Goal: Task Accomplishment & Management: Complete application form

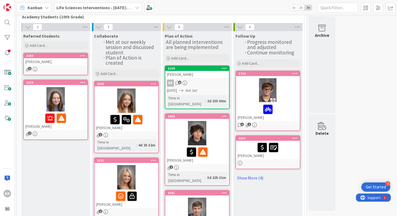
scroll to position [31, 0]
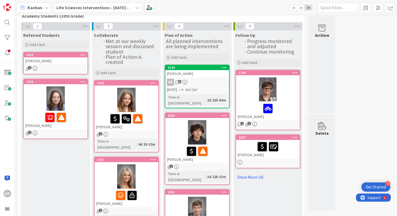
click at [74, 67] on div "1" at bounding box center [56, 68] width 64 height 5
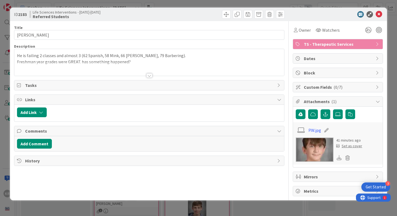
click at [348, 148] on div "Set as cover" at bounding box center [349, 146] width 26 height 6
click at [379, 14] on icon at bounding box center [379, 14] width 6 height 6
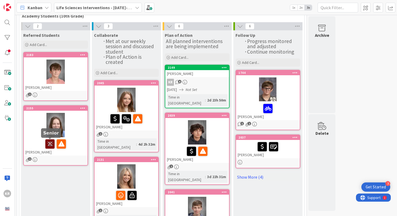
click at [51, 143] on icon at bounding box center [49, 143] width 9 height 9
click at [77, 85] on div "[PERSON_NAME]" at bounding box center [56, 87] width 64 height 7
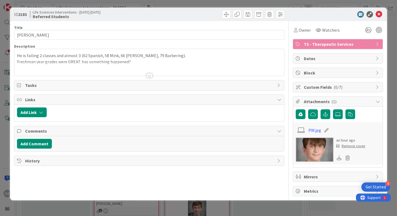
click at [149, 75] on div at bounding box center [149, 75] width 6 height 4
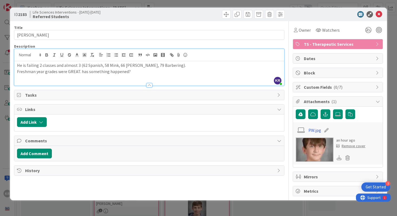
click at [167, 65] on p "He is failing 2 classes and almost 3 (62 Spanish, 58 Mink, 66 [PERSON_NAME], 79…" at bounding box center [149, 65] width 265 height 6
click at [5, 105] on div "ID 2183 Life Sciences Interventions - [DATE]-[DATE] Referred Students Title 13 …" at bounding box center [198, 108] width 397 height 216
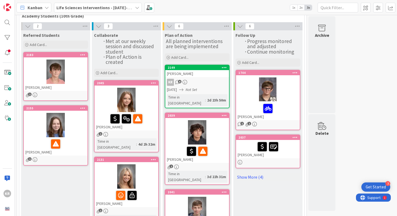
click at [88, 134] on link "2155 [PERSON_NAME] 1" at bounding box center [55, 135] width 65 height 60
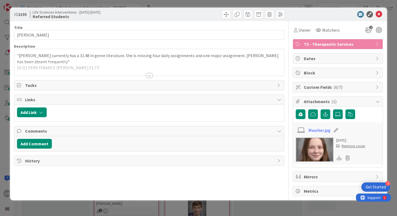
click at [144, 73] on div at bounding box center [149, 69] width 270 height 14
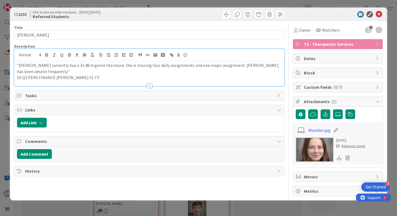
click at [124, 78] on p "SS Q1 PERS FINANCE [PERSON_NAME] 51.7 F" at bounding box center [149, 77] width 265 height 6
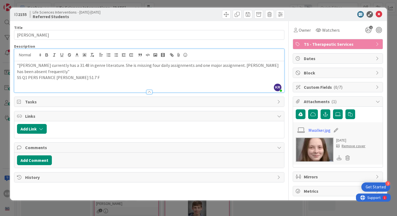
click at [72, 77] on p "SS Q1 PERS FINANCE [PERSON_NAME] 51.7 F" at bounding box center [149, 77] width 265 height 6
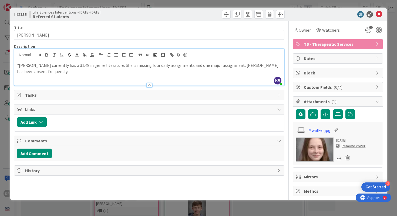
click at [140, 74] on div ""[PERSON_NAME] currently has a 31.48 in genre literature. She is missing four d…" at bounding box center [149, 73] width 270 height 24
click at [20, 65] on p ""[PERSON_NAME] currently has a 31.48 in genre literature. She is missing four d…" at bounding box center [149, 68] width 265 height 12
click at [108, 78] on p at bounding box center [149, 77] width 265 height 6
click at [380, 14] on icon at bounding box center [379, 14] width 6 height 6
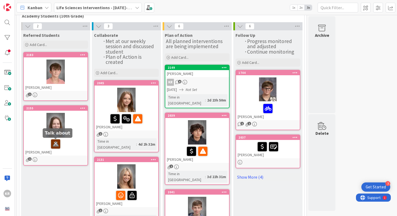
click at [58, 143] on icon at bounding box center [55, 143] width 9 height 9
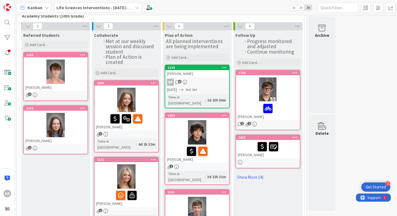
click at [58, 143] on div "[PERSON_NAME]" at bounding box center [56, 140] width 64 height 7
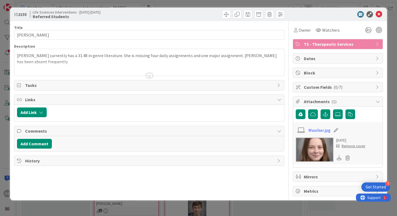
click at [101, 65] on div at bounding box center [149, 69] width 270 height 14
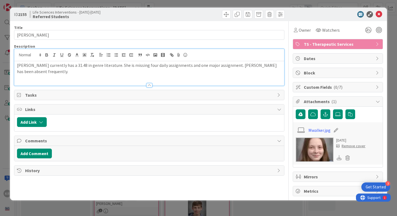
click at [93, 73] on p "[PERSON_NAME] currently has a 31.48 in genre literature. She is missing four da…" at bounding box center [149, 68] width 265 height 12
click at [18, 78] on p "[PERSON_NAME] to speak with" at bounding box center [149, 77] width 265 height 6
click at [0, 131] on div "ID 2155 Life Sciences Interventions - [DATE]-[DATE] Referred Students Title 13 …" at bounding box center [198, 108] width 397 height 216
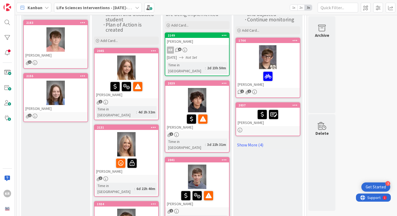
click at [145, 74] on div at bounding box center [127, 67] width 64 height 24
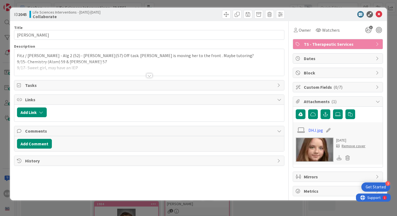
click at [150, 73] on div at bounding box center [149, 75] width 6 height 4
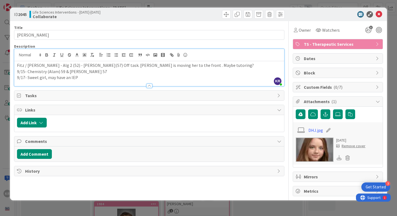
click at [0, 114] on div "ID 2045 Life Sciences Interventions - [DATE]-[DATE] Collaborate Title 18 / 128 …" at bounding box center [198, 108] width 397 height 216
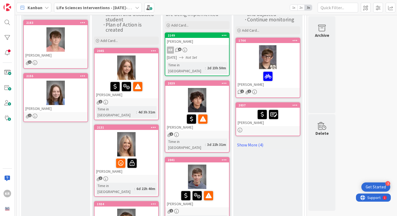
click at [148, 148] on div at bounding box center [127, 144] width 64 height 24
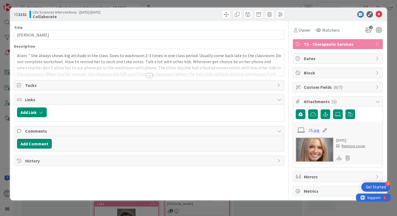
click at [151, 77] on div at bounding box center [149, 75] width 6 height 4
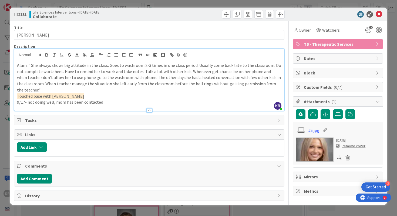
click at [45, 93] on span "Touched base with [PERSON_NAME]" at bounding box center [50, 95] width 67 height 5
click at [79, 56] on icon at bounding box center [77, 54] width 5 height 5
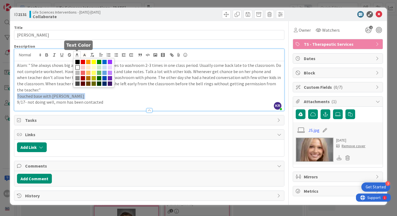
click at [78, 66] on span at bounding box center [77, 67] width 4 height 4
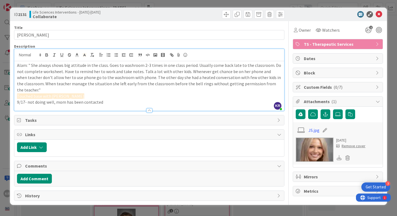
click at [68, 99] on p "9/17- not doing well, mom has been contacted" at bounding box center [149, 102] width 265 height 6
click at [54, 93] on span "Touched base with [PERSON_NAME]" at bounding box center [50, 95] width 67 height 5
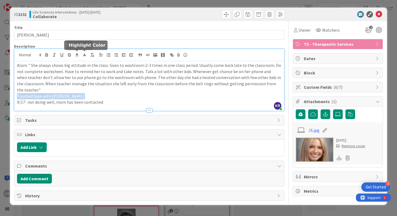
click at [84, 55] on line at bounding box center [84, 55] width 1 height 0
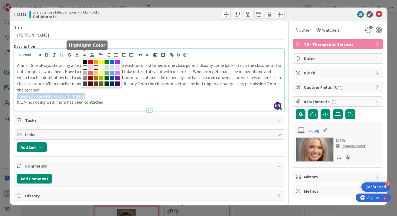
click at [84, 68] on span at bounding box center [85, 67] width 4 height 4
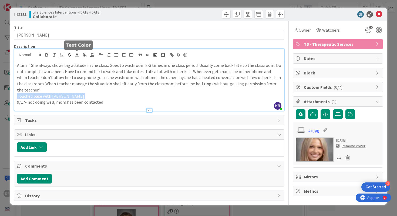
click at [76, 56] on line at bounding box center [76, 56] width 3 height 0
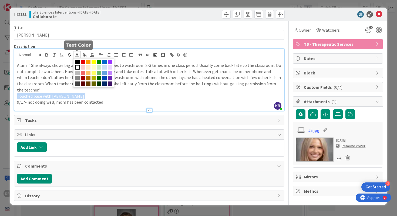
click at [78, 62] on span at bounding box center [77, 62] width 4 height 4
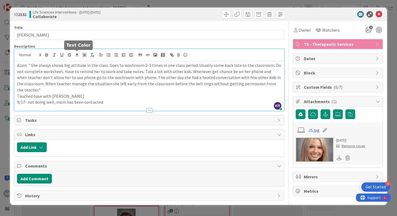
click at [75, 82] on p "Alam: " She always shows big attitude in the class. Goes to washroom 2-3 times …" at bounding box center [149, 77] width 265 height 31
click at [75, 93] on p "Touched base with [PERSON_NAME]" at bounding box center [149, 96] width 265 height 6
click at [19, 93] on p "Touched base with [PERSON_NAME]" at bounding box center [149, 96] width 265 height 6
click at [102, 99] on p "9/17- not doing well, mom has been contacted" at bounding box center [149, 102] width 265 height 6
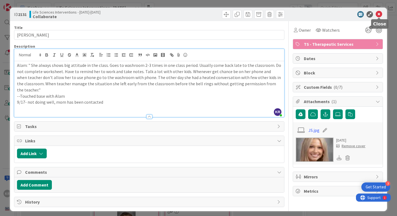
click at [382, 12] on icon at bounding box center [379, 14] width 6 height 6
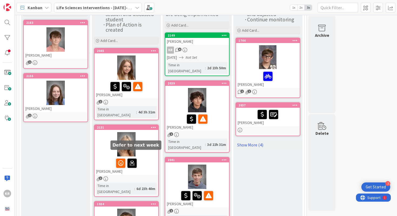
click at [133, 158] on icon at bounding box center [132, 162] width 9 height 9
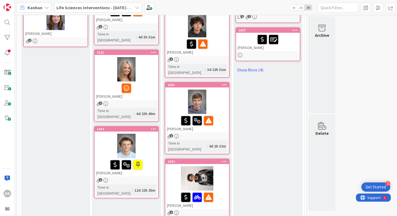
click at [145, 134] on div at bounding box center [127, 145] width 64 height 24
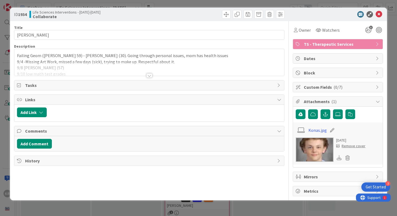
click at [155, 71] on div at bounding box center [149, 69] width 270 height 14
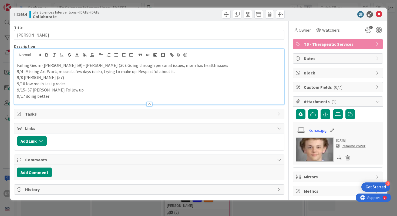
click at [105, 96] on p "9/17 doing better" at bounding box center [149, 96] width 265 height 6
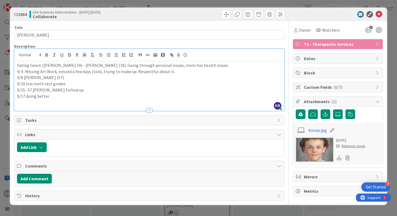
click at [82, 92] on p "9/15- 57 [PERSON_NAME] Follow up" at bounding box center [149, 90] width 265 height 6
click at [78, 99] on p at bounding box center [149, 102] width 265 height 6
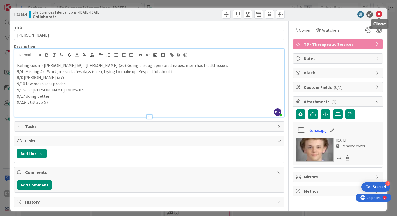
click at [379, 16] on icon at bounding box center [379, 14] width 6 height 6
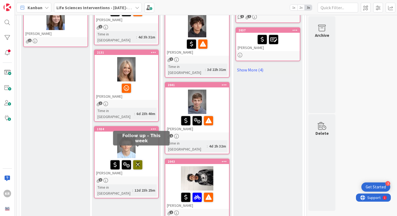
click at [136, 160] on icon at bounding box center [137, 164] width 9 height 9
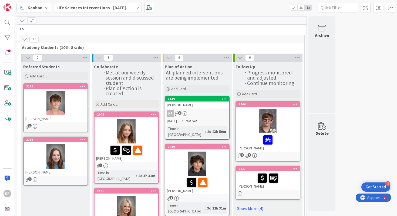
click at [215, 112] on div "KR 6" at bounding box center [197, 113] width 64 height 7
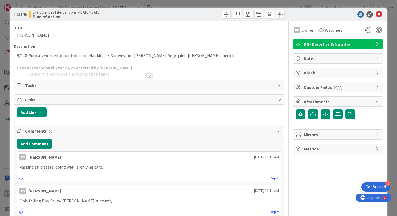
click at [148, 75] on div at bounding box center [149, 75] width 6 height 4
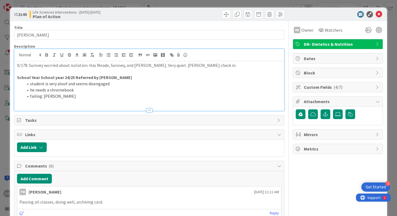
click at [102, 96] on li "failing: [PERSON_NAME]" at bounding box center [153, 96] width 258 height 6
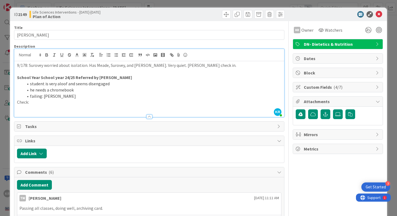
click at [20, 103] on p "Check:" at bounding box center [149, 102] width 265 height 6
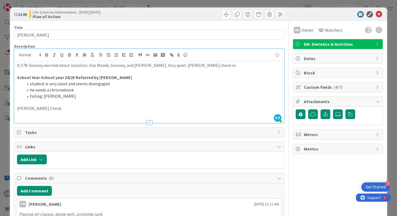
click at [42, 109] on p "[PERSON_NAME] Check:" at bounding box center [149, 108] width 265 height 6
click at [55, 109] on p "[PERSON_NAME] Check in:" at bounding box center [149, 108] width 265 height 6
drag, startPoint x: 77, startPoint y: 109, endPoint x: 126, endPoint y: 107, distance: 49.5
click at [126, 107] on p "[PERSON_NAME] Check in: Super Shy. Seem stable" at bounding box center [149, 108] width 265 height 6
drag, startPoint x: 50, startPoint y: 109, endPoint x: 82, endPoint y: 110, distance: 32.4
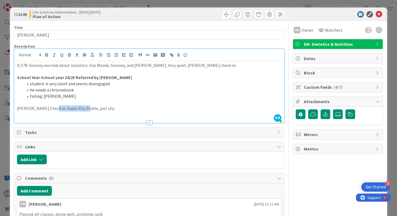
click at [82, 110] on p "[PERSON_NAME] Check in: Super Shy. Stable, just shy." at bounding box center [149, 108] width 265 height 6
click at [68, 110] on p "[PERSON_NAME] Check in: Super Shy. Stable, just shy." at bounding box center [149, 108] width 265 height 6
click at [83, 108] on p "[PERSON_NAME] Check in: Super Shy. Stable, just shy." at bounding box center [149, 108] width 265 height 6
drag, startPoint x: 69, startPoint y: 110, endPoint x: 113, endPoint y: 109, distance: 44.0
click at [113, 109] on p "[PERSON_NAME] Check in: Super Shy. Stable, just shy." at bounding box center [149, 108] width 265 height 6
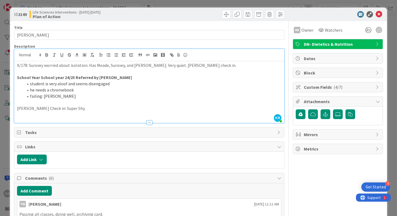
click at [0, 145] on div "ID 2149 Life Sciences Interventions - [DATE]-[DATE] Plan of Action Title 14 / 1…" at bounding box center [198, 108] width 397 height 216
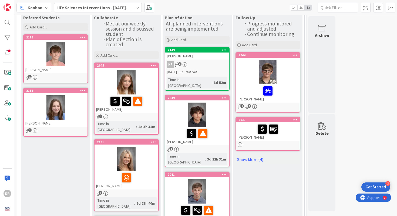
scroll to position [43, 0]
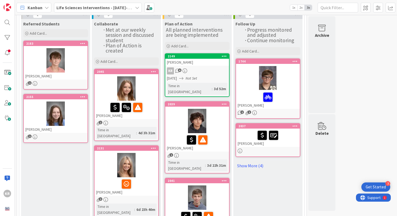
click at [215, 74] on link "2149 [PERSON_NAME] KR 6 [DATE] Not Set Time in Column : 3d 52m" at bounding box center [197, 74] width 65 height 43
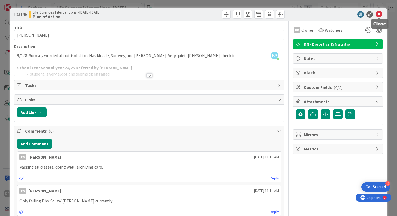
click at [380, 14] on icon at bounding box center [379, 14] width 6 height 6
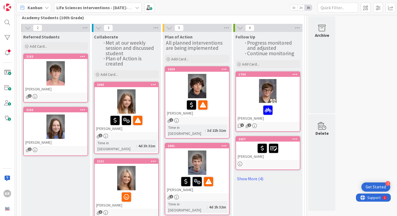
click at [228, 99] on div "[PERSON_NAME]" at bounding box center [197, 107] width 64 height 18
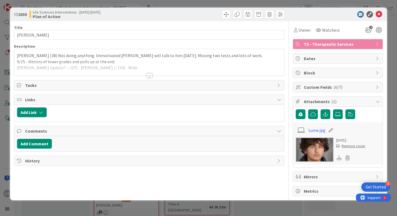
click at [157, 76] on div "Title 12 / 128 [PERSON_NAME] Description [PERSON_NAME] (38) Not doing anything.…" at bounding box center [149, 108] width 271 height 175
click at [150, 77] on div at bounding box center [149, 75] width 6 height 4
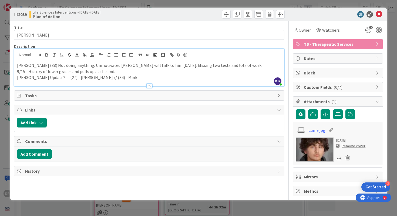
click at [167, 75] on p "[PERSON_NAME] Update? -- (27) - [PERSON_NAME] // (34) - Mink" at bounding box center [149, 77] width 265 height 6
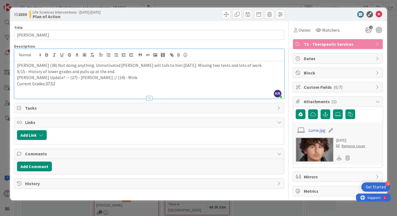
click at [149, 81] on p "Current Grades: 37.52" at bounding box center [149, 84] width 265 height 6
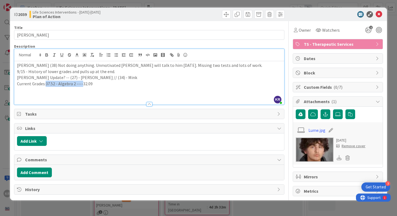
drag, startPoint x: 82, startPoint y: 83, endPoint x: 45, endPoint y: 84, distance: 37.0
click at [45, 84] on p "Current Grades: 37.52 - Algebra 2 ---- 32.09" at bounding box center [149, 84] width 265 height 6
click at [83, 82] on span "32.09" at bounding box center [87, 83] width 9 height 5
click at [123, 87] on p at bounding box center [149, 90] width 265 height 6
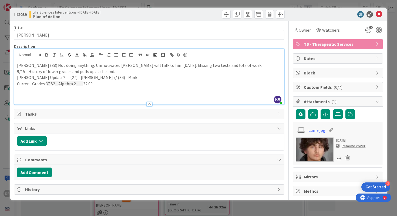
click at [115, 86] on p "Current Grades: 37.52 - Algebra 2 ---- 32.09" at bounding box center [149, 84] width 265 height 6
click at [77, 84] on span "37.52 - Algebra 2 ----" at bounding box center [65, 83] width 38 height 5
click at [11, 110] on div "ID 2039 Life Sciences Interventions - [DATE]-[DATE] Plan of Action Title 12 / 1…" at bounding box center [198, 104] width 377 height 192
click at [0, 110] on div "ID 2039 Life Sciences Interventions - [DATE]-[DATE] Plan of Action Title 12 / 1…" at bounding box center [198, 108] width 397 height 216
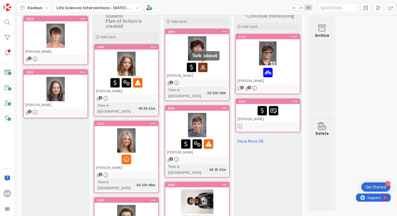
click at [205, 67] on icon at bounding box center [202, 67] width 9 height 9
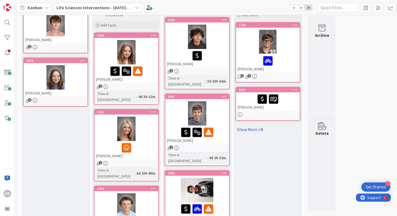
click at [224, 118] on div at bounding box center [197, 113] width 64 height 24
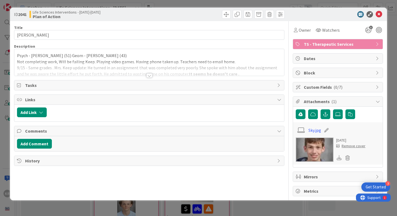
click at [151, 74] on div at bounding box center [149, 75] width 6 height 4
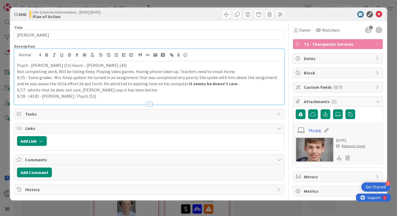
click at [155, 91] on p "9/17- admits that he does not care, [PERSON_NAME] says it has been better" at bounding box center [149, 90] width 265 height 6
click at [151, 94] on p "9/18 - (43.8) - [PERSON_NAME] / Psych (52)" at bounding box center [149, 96] width 265 height 6
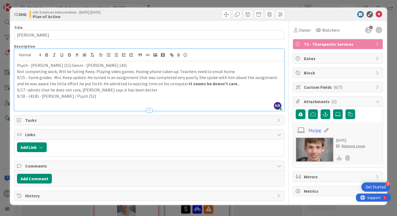
click at [36, 97] on p "9/18 - (43.8) - [PERSON_NAME] / Psych (52)" at bounding box center [149, 96] width 265 height 6
click at [111, 99] on p at bounding box center [149, 102] width 265 height 6
click at [75, 101] on p at bounding box center [149, 102] width 265 height 6
click at [75, 97] on p "9/18 - (42) - [PERSON_NAME] / Psych (52)" at bounding box center [149, 96] width 265 height 6
click at [380, 14] on icon at bounding box center [379, 14] width 6 height 6
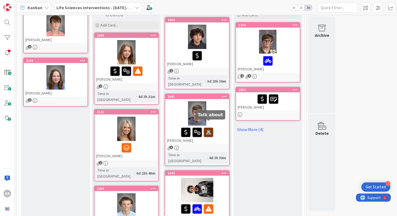
click at [211, 128] on icon at bounding box center [208, 132] width 9 height 9
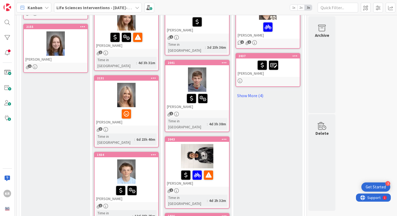
scroll to position [115, 0]
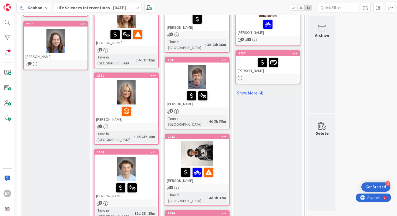
click at [218, 145] on div at bounding box center [197, 153] width 64 height 24
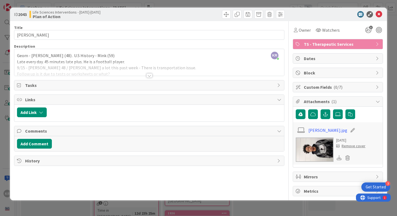
click at [146, 74] on div at bounding box center [149, 75] width 6 height 4
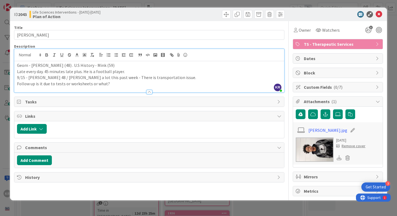
click at [125, 86] on p "Follow up is it due to tests or worksheets or what?" at bounding box center [149, 84] width 265 height 6
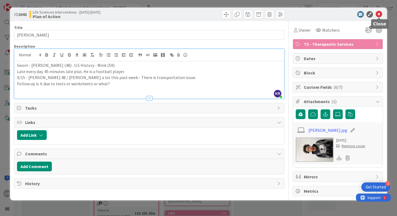
click at [378, 16] on icon at bounding box center [379, 14] width 6 height 6
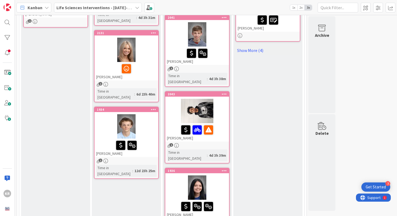
scroll to position [160, 0]
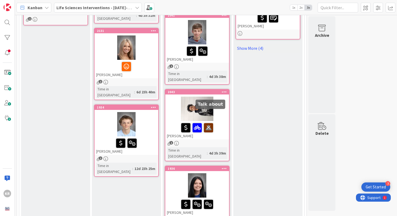
click at [211, 123] on icon at bounding box center [208, 127] width 9 height 9
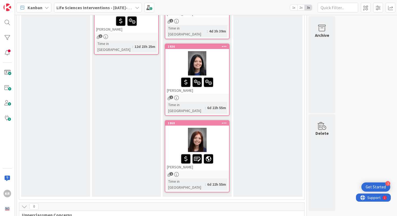
scroll to position [262, 0]
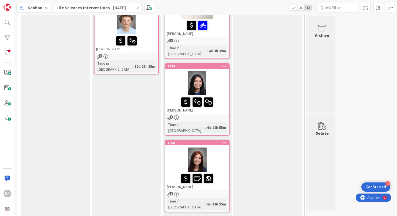
click at [227, 71] on div at bounding box center [197, 83] width 64 height 24
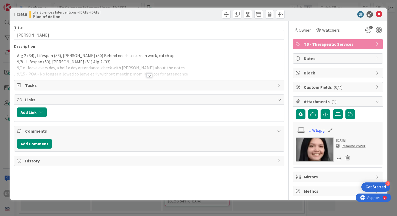
click at [150, 75] on div at bounding box center [149, 75] width 6 height 4
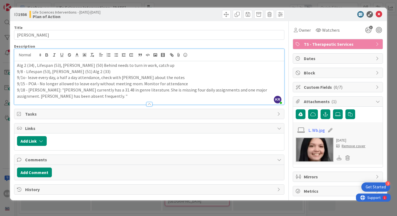
click at [66, 98] on p "9/18 - [PERSON_NAME]: "[PERSON_NAME] currently has a 31.48 in genre literature.…" at bounding box center [149, 93] width 265 height 12
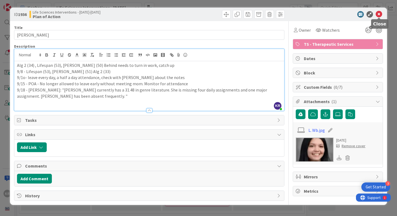
click at [380, 16] on icon at bounding box center [379, 14] width 6 height 6
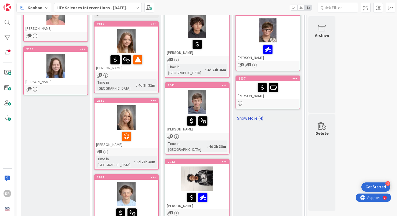
click at [260, 119] on link "Show More (4)" at bounding box center [268, 117] width 65 height 9
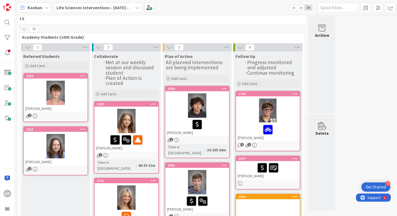
click at [287, 118] on div at bounding box center [268, 110] width 64 height 24
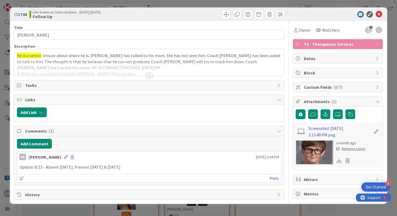
click at [148, 74] on div at bounding box center [149, 75] width 6 height 4
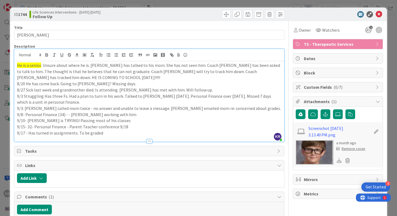
click at [112, 132] on p "9/17 - Has turned in assignments. To be graded" at bounding box center [149, 133] width 265 height 6
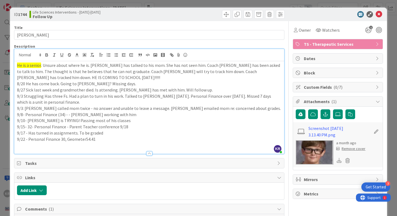
click at [81, 140] on p "9/22 - Personal Finance 30, Geometer 54.41" at bounding box center [149, 139] width 265 height 6
click at [103, 146] on p at bounding box center [149, 145] width 265 height 6
click at [102, 140] on p "9/22 - Personal Finance 30, Geometry 54.41" at bounding box center [149, 139] width 265 height 6
click at [62, 139] on p "9/22 - Personal Finance 30, Geometry 54.41" at bounding box center [149, 139] width 265 height 6
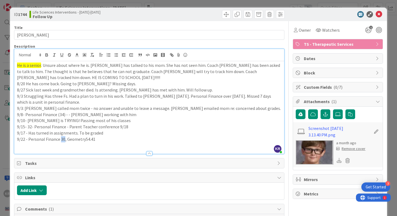
click at [62, 139] on p "9/22 - Personal Finance 30, Geometry 54.41" at bounding box center [149, 139] width 265 height 6
click at [122, 139] on p "9/22 - Personal Finance 62.35 , Geometry 54.41" at bounding box center [149, 139] width 265 height 6
click at [95, 138] on span "54.41" at bounding box center [94, 138] width 9 height 5
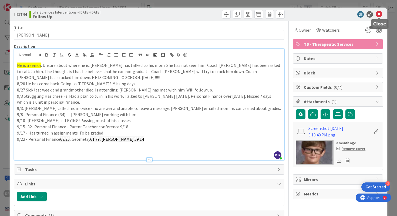
click at [378, 16] on icon at bounding box center [379, 14] width 6 height 6
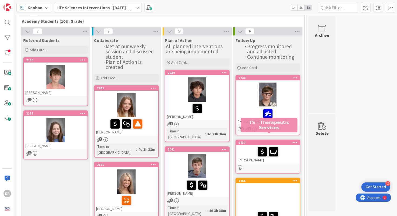
scroll to position [32, 0]
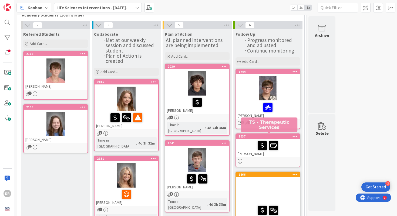
click at [247, 147] on div at bounding box center [268, 145] width 61 height 11
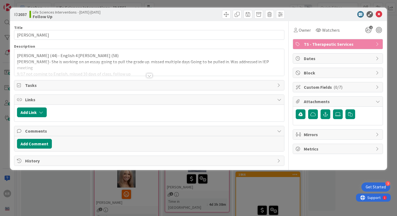
click at [149, 75] on div at bounding box center [149, 75] width 6 height 4
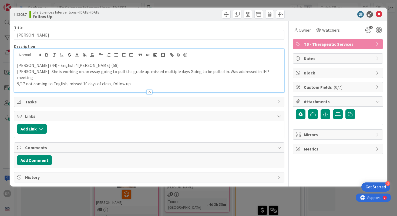
click at [147, 81] on p "9/17 not coming to English, missed 10 days of class, follow up" at bounding box center [149, 84] width 265 height 6
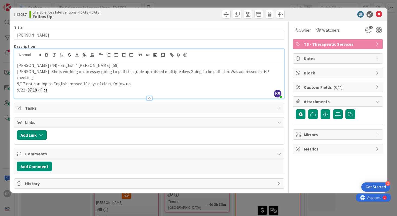
click at [0, 138] on div "ID 2037 Life Sciences Interventions - [DATE]-[DATE] Follow Up Title 12 / 128 [P…" at bounding box center [198, 108] width 397 height 216
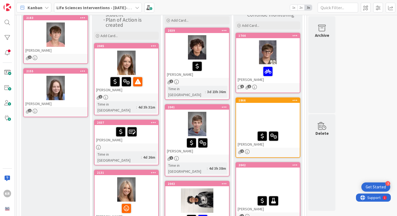
click at [151, 126] on div at bounding box center [126, 131] width 61 height 11
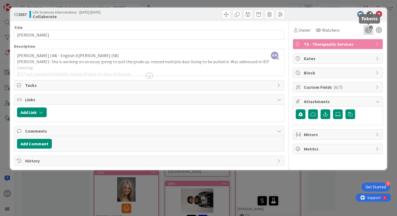
click at [367, 32] on icon "2" at bounding box center [369, 30] width 10 height 10
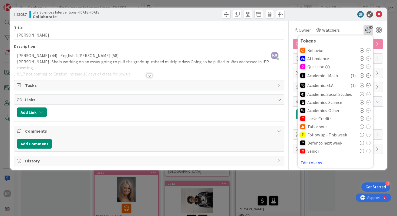
click at [363, 127] on icon at bounding box center [362, 126] width 4 height 4
click at [344, 171] on div "ID 2037 Life Sciences Interventions - [DATE]-[DATE] Collaborate Title 12 / 128 …" at bounding box center [198, 108] width 397 height 216
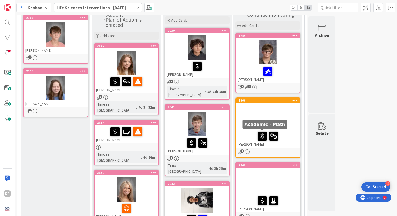
scroll to position [137, 0]
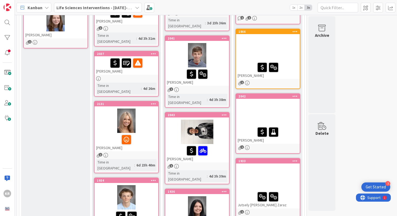
click at [285, 59] on div at bounding box center [268, 48] width 64 height 24
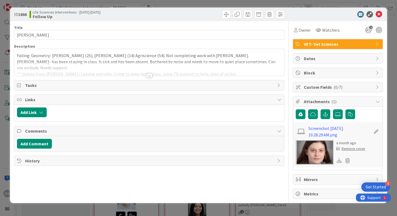
click at [150, 74] on div at bounding box center [149, 75] width 6 height 4
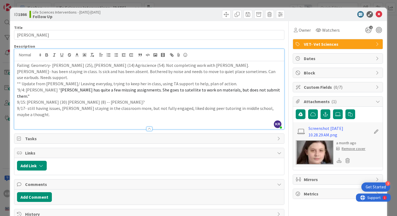
click at [278, 105] on p "9/17- still having issues, [PERSON_NAME] staying in the classroom more, but not…" at bounding box center [149, 111] width 265 height 12
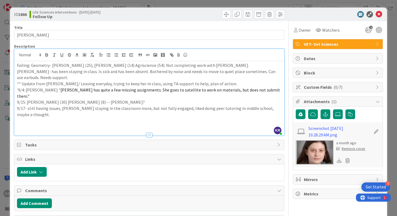
click at [383, 54] on div "Dates" at bounding box center [338, 58] width 90 height 10
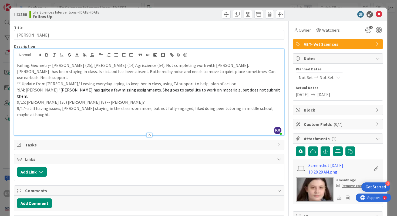
click at [388, 55] on div "ID 1866 Life Sciences Interventions - [DATE]-[DATE] Follow Up Title 11 / 128 [P…" at bounding box center [198, 108] width 397 height 216
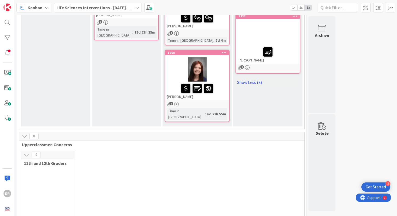
scroll to position [139, 0]
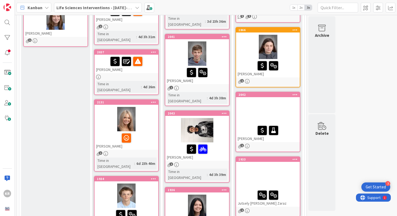
click at [149, 63] on div "[PERSON_NAME]" at bounding box center [127, 64] width 64 height 18
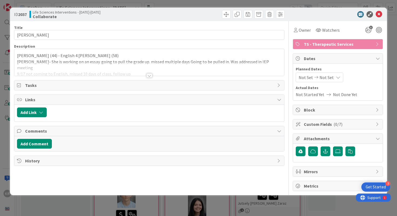
click at [148, 76] on div at bounding box center [149, 75] width 6 height 4
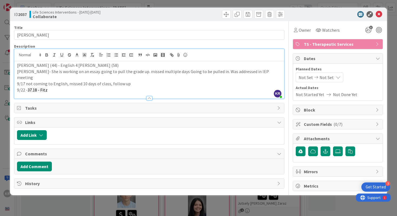
click at [120, 81] on p "9/17 not coming to English, missed 10 days of class, follow up" at bounding box center [149, 84] width 265 height 6
click at [116, 87] on p "9/22 - 37.18 - Fitz" at bounding box center [149, 90] width 265 height 6
drag, startPoint x: 28, startPoint y: 84, endPoint x: 78, endPoint y: 84, distance: 50.5
click at [78, 87] on p "9/22 - 37.18 - Fitz" at bounding box center [149, 90] width 265 height 6
drag, startPoint x: 74, startPoint y: 84, endPoint x: 84, endPoint y: 84, distance: 10.5
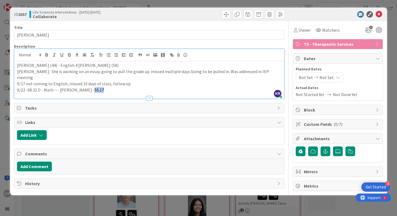
click at [84, 87] on p "9/22 - 68.32 D - Math --- [PERSON_NAME] - 55.17" at bounding box center [149, 90] width 265 height 6
click at [8, 121] on div "ID 2037 Life Sciences Interventions - [DATE]-[DATE] Collaborate Title 12 / 128 …" at bounding box center [198, 108] width 397 height 216
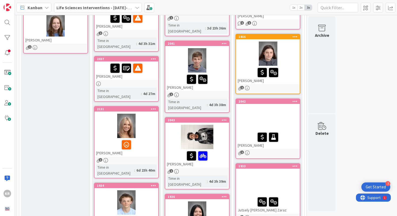
scroll to position [129, 0]
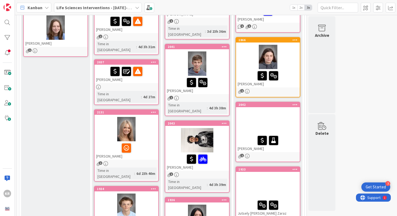
click at [288, 133] on div "[PERSON_NAME]" at bounding box center [268, 142] width 64 height 18
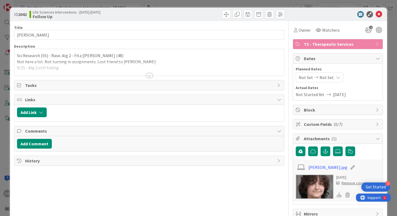
click at [149, 74] on div at bounding box center [149, 75] width 6 height 4
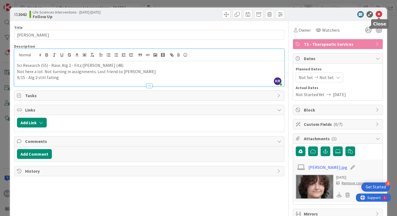
click at [381, 15] on icon at bounding box center [379, 14] width 6 height 6
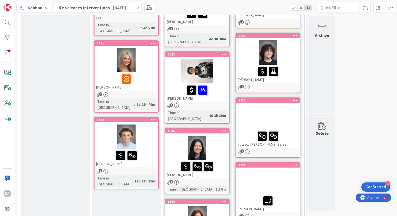
click at [263, 121] on div at bounding box center [268, 117] width 64 height 24
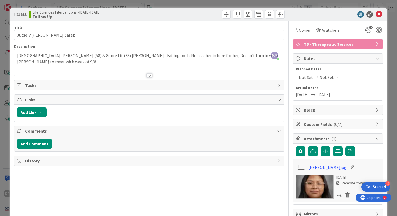
click at [151, 75] on div at bounding box center [149, 75] width 6 height 4
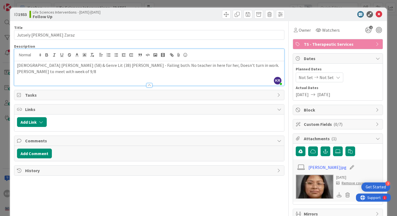
click at [136, 74] on p "[PERSON_NAME] to meet with week of 9/8" at bounding box center [149, 71] width 265 height 6
click at [0, 111] on div "ID 1933 Life Sciences Interventions - [DATE]-[DATE] Follow Up Title 22 / 128 Ju…" at bounding box center [198, 108] width 397 height 216
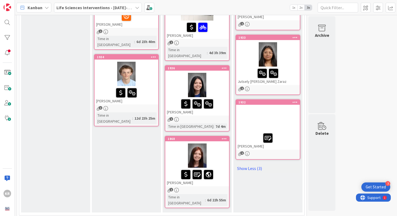
click at [283, 128] on div at bounding box center [268, 119] width 64 height 24
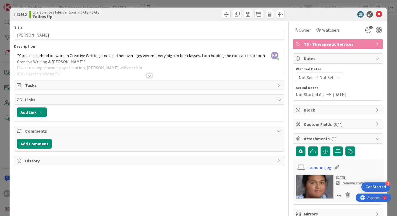
click at [149, 76] on div at bounding box center [149, 75] width 6 height 4
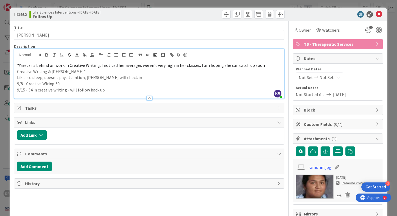
click at [113, 89] on p "9/15 - 54 in creative writing - will follow back up" at bounding box center [149, 90] width 265 height 6
click at [101, 89] on p "9/15 - 54 in creative writing - will follow back up 54.17" at bounding box center [149, 90] width 265 height 6
click at [119, 90] on p "9/15 - 54 in creative writing - will follow back up 54.17" at bounding box center [149, 90] width 265 height 6
drag, startPoint x: 116, startPoint y: 90, endPoint x: 104, endPoint y: 90, distance: 12.7
click at [104, 90] on p "9/15 - 54 in creative writing - will follow back up 54.17" at bounding box center [149, 90] width 265 height 6
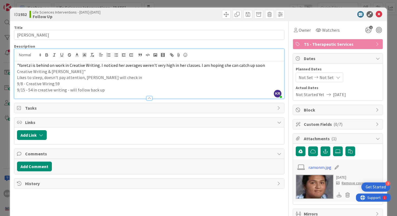
click at [0, 104] on div "ID 1932 Life Sciences Interventions - [DATE]-[DATE] Follow Up Title 13 / 128 [P…" at bounding box center [198, 108] width 397 height 216
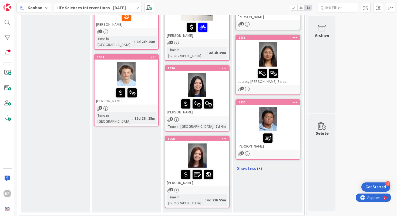
click at [252, 168] on link "Show Less (3)" at bounding box center [268, 168] width 65 height 9
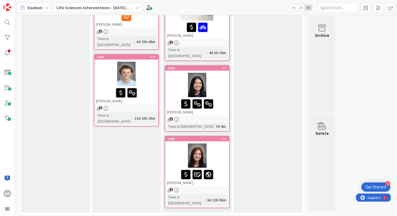
click at [252, 168] on div "Follow Up Progress monitored and adjusted Continue monitoring Add Card... 1744 …" at bounding box center [267, 6] width 69 height 411
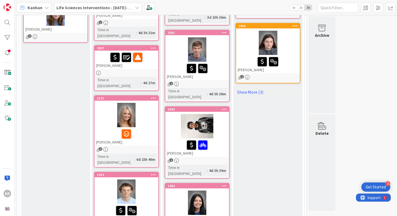
scroll to position [73, 0]
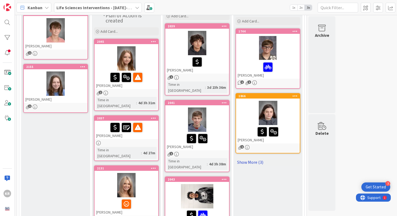
click at [256, 158] on link "Show More (3)" at bounding box center [268, 161] width 65 height 9
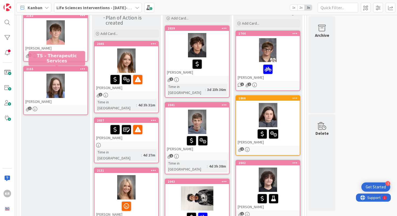
scroll to position [34, 0]
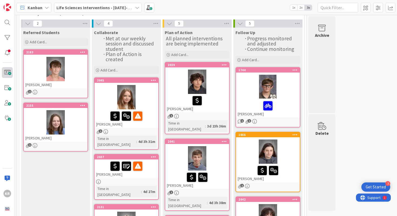
click at [10, 68] on span at bounding box center [7, 72] width 11 height 11
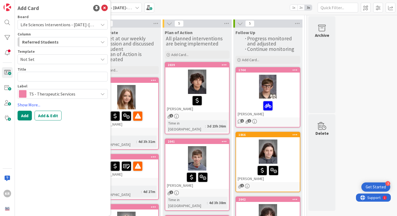
click at [35, 78] on textarea at bounding box center [63, 77] width 90 height 10
type textarea "x"
type textarea "[PERSON_NAME] Legal AlertMedical AlertPick-up Notice865 Academy Data TrackingQu…"
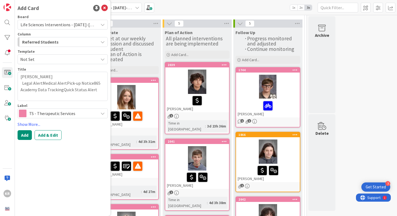
drag, startPoint x: 19, startPoint y: 83, endPoint x: 105, endPoint y: 92, distance: 86.4
click at [105, 92] on textarea "[PERSON_NAME] Legal AlertMedical AlertPick-up Notice865 Academy Data TrackingQu…" at bounding box center [63, 86] width 90 height 29
type textarea "x"
type textarea "[PERSON_NAME]"
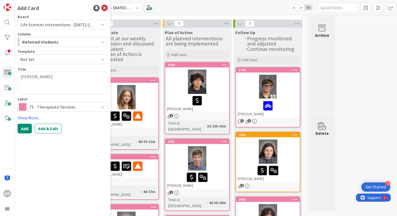
click at [21, 74] on textarea "[PERSON_NAME]" at bounding box center [63, 83] width 90 height 23
type textarea "x"
type textarea "[PERSON_NAME]"
type textarea "x"
type textarea "AMATTHEWS, AMIRA"
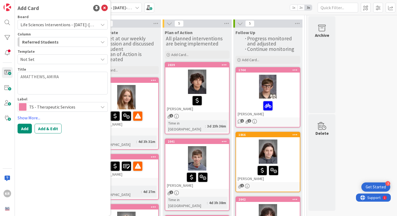
type textarea "x"
type textarea "AnMATTHEWS, AMIRA"
type textarea "x"
type textarea "AniMATTHEWS, AMIRA"
type textarea "x"
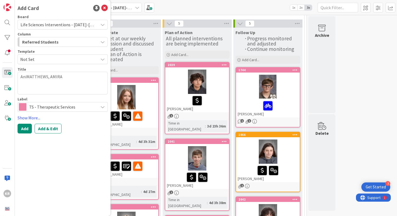
type textarea "AnMATTHEWS, AMIRA"
type textarea "x"
type textarea "AMATTHEWS, AMIRA"
type textarea "x"
type textarea "AmiMATTHEWS, AMIRA"
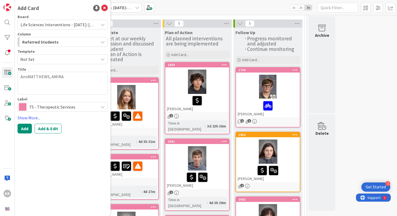
type textarea "x"
type textarea "AmirMATTHEWS, AMIRA"
type textarea "x"
type textarea "AmiraMATTHEWS, AMIRA"
type textarea "x"
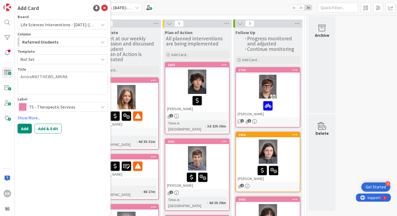
type textarea "[PERSON_NAME], [PERSON_NAME]"
type textarea "x"
type textarea "[PERSON_NAME], [PERSON_NAME]"
type textarea "x"
type textarea "[PERSON_NAME], [PERSON_NAME]"
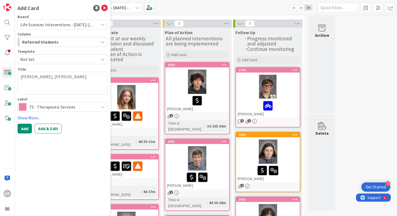
type textarea "x"
type textarea "[PERSON_NAME], [PERSON_NAME]"
type textarea "x"
type textarea "[PERSON_NAME], [PERSON_NAME]"
type textarea "x"
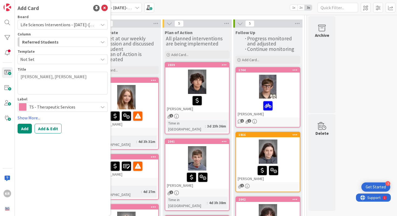
type textarea "[PERSON_NAME], [PERSON_NAME]"
type textarea "x"
type textarea "[PERSON_NAME], [PERSON_NAME]"
type textarea "x"
type textarea "[PERSON_NAME], [PERSON_NAME]"
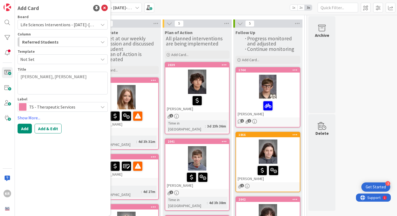
type textarea "x"
type textarea "[PERSON_NAME] [PERSON_NAME]"
drag, startPoint x: 49, startPoint y: 76, endPoint x: 99, endPoint y: 78, distance: 50.8
click at [99, 78] on textarea "[PERSON_NAME] [PERSON_NAME]" at bounding box center [63, 83] width 90 height 23
type textarea "x"
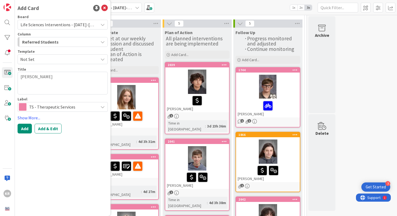
type textarea "[PERSON_NAME]"
click at [65, 105] on span "TS - Therapeutic Services" at bounding box center [62, 107] width 66 height 8
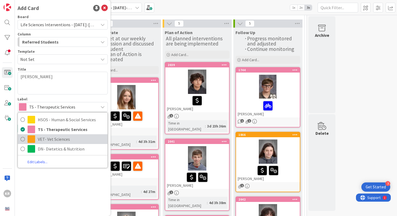
click at [62, 134] on link "VET- Vet Sciences" at bounding box center [63, 139] width 90 height 10
type textarea "x"
click at [62, 134] on div "Add Card Board Life Sciences Interventions - [DATE]-[DATE] Column Referred Stud…" at bounding box center [63, 108] width 96 height 216
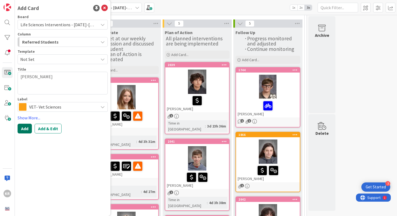
click at [29, 133] on button "Add" at bounding box center [25, 128] width 14 height 10
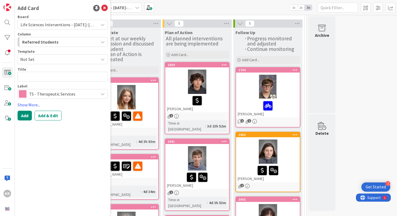
click at [41, 96] on span "TS - Therapeutic Services" at bounding box center [62, 94] width 66 height 8
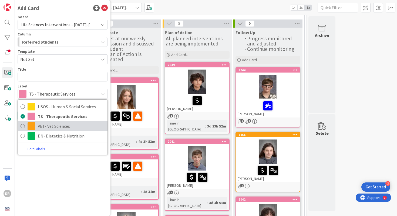
click at [35, 123] on link "VET- Vet Sciences" at bounding box center [63, 126] width 90 height 10
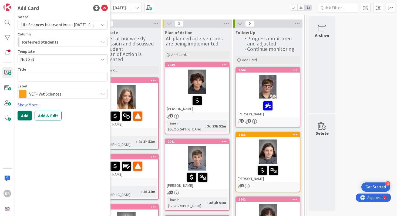
click at [20, 116] on button "Add" at bounding box center [25, 115] width 14 height 10
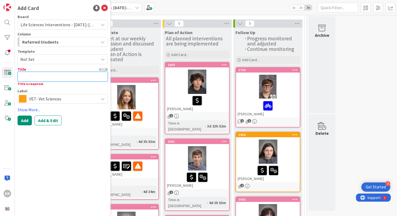
click at [39, 80] on textarea at bounding box center [63, 77] width 90 height 10
type textarea "x"
type textarea "A"
type textarea "x"
type textarea "Am"
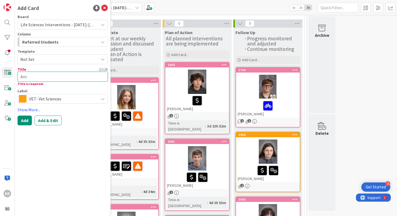
type textarea "x"
type textarea "Ami"
type textarea "x"
type textarea "[PERSON_NAME]"
type textarea "x"
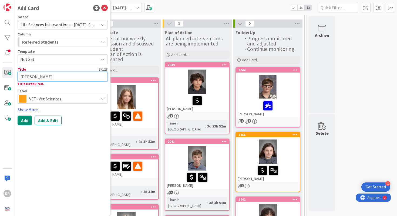
type textarea "Amira"
type textarea "x"
type textarea "Amira"
type textarea "x"
type textarea "[PERSON_NAME]"
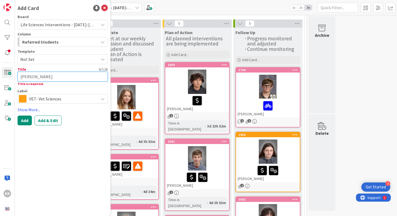
type textarea "x"
type textarea "[PERSON_NAME]"
type textarea "x"
type textarea "[PERSON_NAME]"
type textarea "x"
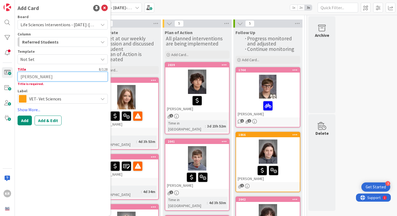
type textarea "[PERSON_NAME]"
type textarea "x"
type textarea "[PERSON_NAME]"
type textarea "x"
type textarea "[PERSON_NAME]"
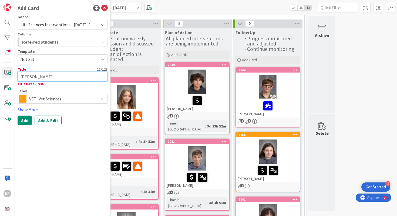
type textarea "x"
type textarea "[PERSON_NAME]"
type textarea "x"
type textarea "[PERSON_NAME]"
click at [26, 121] on button "Add" at bounding box center [25, 120] width 14 height 10
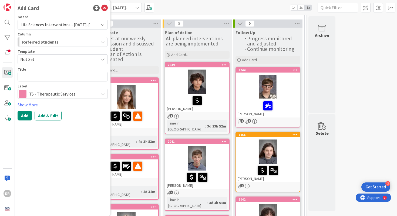
click at [105, 10] on icon at bounding box center [104, 8] width 6 height 6
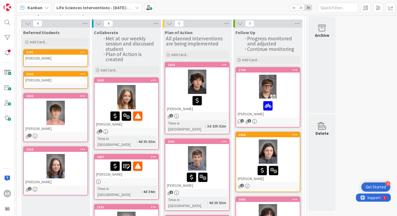
click at [81, 74] on icon at bounding box center [82, 74] width 5 height 4
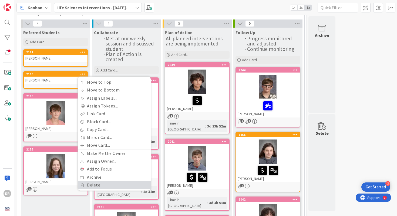
click at [88, 182] on link "Delete" at bounding box center [114, 185] width 73 height 8
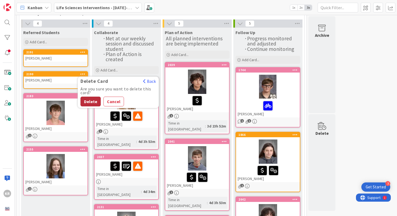
click at [92, 103] on button "Delete" at bounding box center [91, 101] width 20 height 10
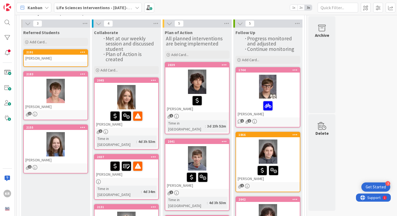
scroll to position [31, 0]
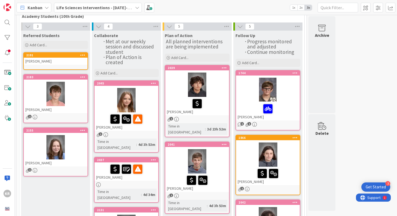
click at [61, 63] on div "[PERSON_NAME]" at bounding box center [56, 61] width 64 height 7
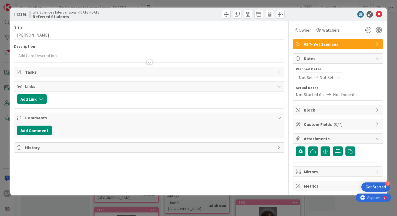
click at [46, 59] on div at bounding box center [149, 60] width 270 height 6
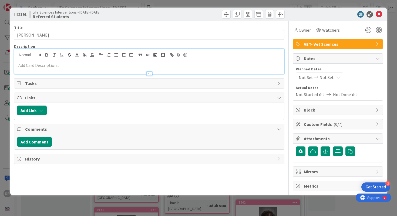
click at [45, 64] on p at bounding box center [149, 65] width 265 height 6
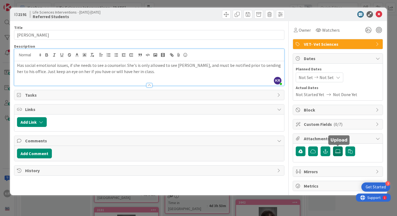
click at [337, 154] on label at bounding box center [338, 151] width 10 height 10
click at [333, 146] on input "file" at bounding box center [333, 146] width 0 height 0
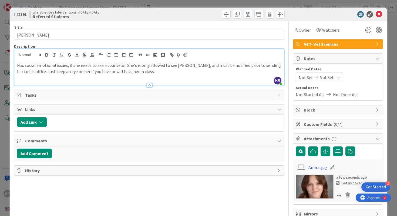
click at [353, 184] on div "Set as cover" at bounding box center [349, 183] width 26 height 6
click at [351, 183] on div "Set as cover" at bounding box center [349, 183] width 26 height 6
click at [351, 184] on div "Set as cover" at bounding box center [349, 183] width 26 height 6
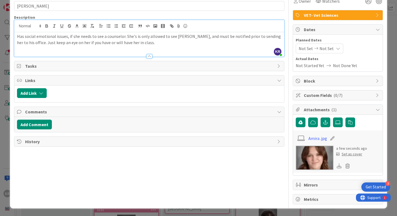
click at [351, 154] on div "Set as cover" at bounding box center [349, 154] width 26 height 6
click at [346, 155] on div "Set as cover" at bounding box center [349, 154] width 26 height 6
click at [0, 142] on div "ID 2191 Life Sciences Interventions - [DATE]-[DATE] Referred Students Title 14 …" at bounding box center [198, 108] width 397 height 216
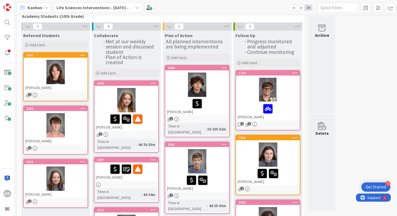
click at [72, 78] on div at bounding box center [56, 72] width 64 height 24
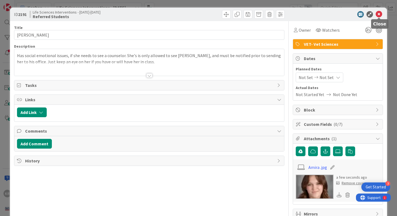
click at [378, 14] on icon at bounding box center [379, 14] width 6 height 6
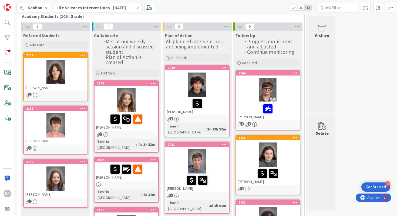
click at [75, 123] on div at bounding box center [56, 125] width 64 height 24
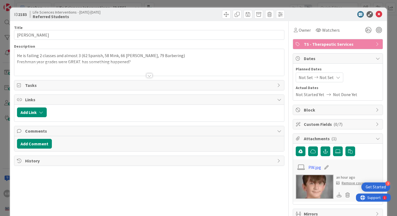
click at [379, 12] on icon at bounding box center [379, 14] width 6 height 6
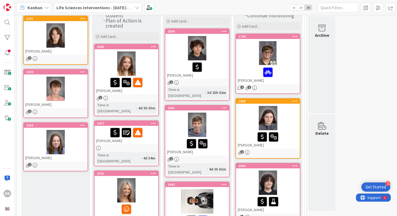
scroll to position [68, 0]
click at [71, 43] on div at bounding box center [56, 35] width 64 height 24
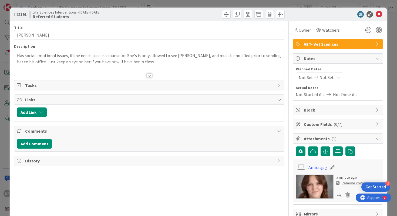
click at [2, 135] on div "ID 2191 Life Sciences Interventions - [DATE]-[DATE] Referred Students Title 14 …" at bounding box center [198, 108] width 397 height 216
